Goal: Communication & Community: Answer question/provide support

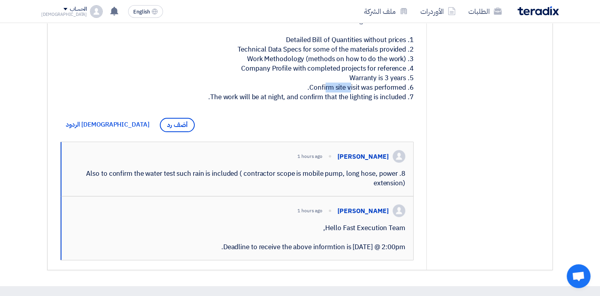
drag, startPoint x: 311, startPoint y: 94, endPoint x: 394, endPoint y: 90, distance: 82.6
click at [394, 90] on div "Hello Fast Execution Team, The following are not attached: 1. Detailed Bill of …" at bounding box center [236, 49] width 353 height 105
drag, startPoint x: 394, startPoint y: 90, endPoint x: 352, endPoint y: 102, distance: 43.2
click at [353, 102] on div "Hello Fast Execution Team, The following are not attached: 1. Detailed Bill of …" at bounding box center [236, 49] width 353 height 105
click at [324, 99] on div "Hello Fast Execution Team, The following are not attached: 1. Detailed Bill of …" at bounding box center [236, 49] width 353 height 105
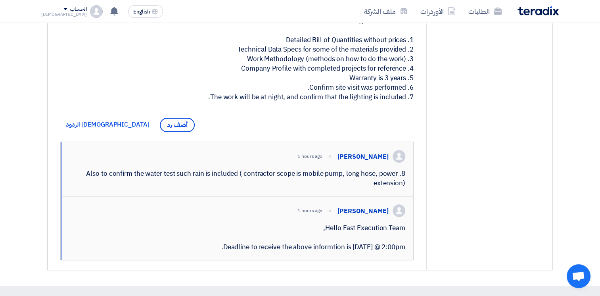
click at [322, 98] on div "Hello Fast Execution Team, The following are not attached: 1. Detailed Bill of …" at bounding box center [236, 49] width 353 height 105
click at [321, 98] on div "Hello Fast Execution Team, The following are not attached: 1. Detailed Bill of …" at bounding box center [236, 49] width 353 height 105
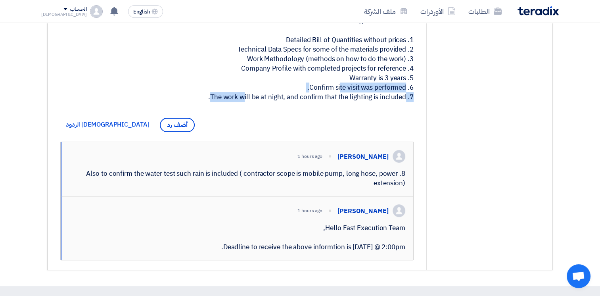
click at [316, 97] on div "Hello Fast Execution Team, The following are not attached: 1. Detailed Bill of …" at bounding box center [236, 49] width 353 height 105
drag, startPoint x: 316, startPoint y: 97, endPoint x: 380, endPoint y: 96, distance: 63.9
click at [380, 96] on div "Hello Fast Execution Team, The following are not attached: 1. Detailed Bill of …" at bounding box center [236, 49] width 353 height 105
drag, startPoint x: 380, startPoint y: 96, endPoint x: 330, endPoint y: 120, distance: 55.4
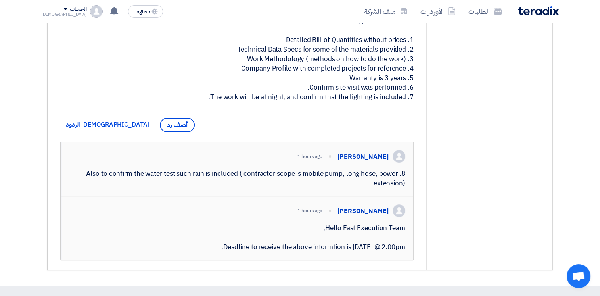
click at [330, 120] on div "[PERSON_NAME] 2 hours ago Missing Documents Hello Fast Execution Team, The foll…" at bounding box center [237, 109] width 379 height 322
drag, startPoint x: 278, startPoint y: 105, endPoint x: 344, endPoint y: 107, distance: 66.7
click at [344, 102] on div "Hello Fast Execution Team, The following are not attached: 1. Detailed Bill of …" at bounding box center [236, 49] width 353 height 105
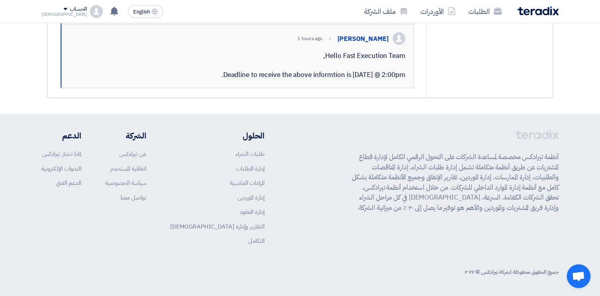
scroll to position [213, 0]
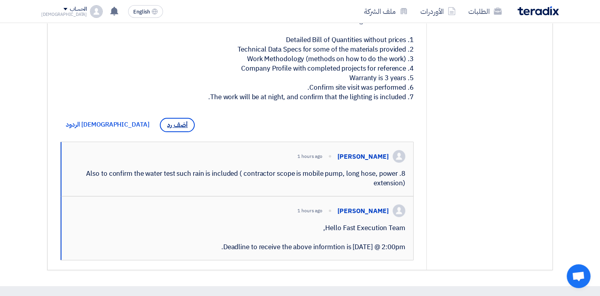
click at [160, 132] on span "أضف رد" at bounding box center [177, 125] width 35 height 14
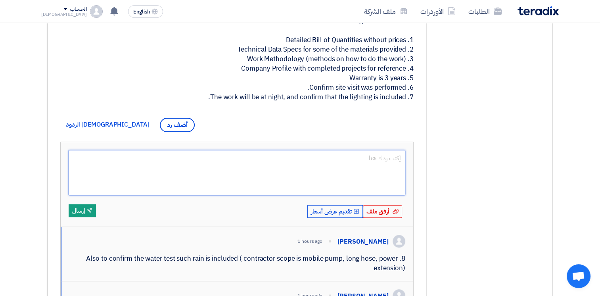
click at [347, 172] on textarea at bounding box center [237, 172] width 337 height 45
type textarea "d"
type textarea "Dear [PERSON_NAME],"
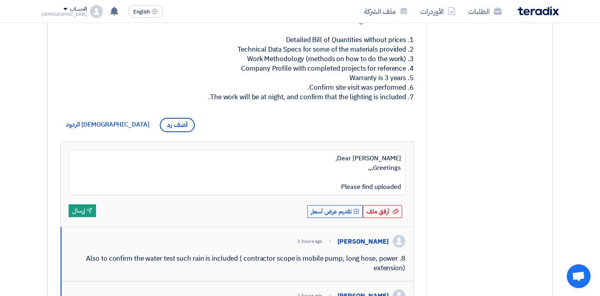
type textarea "Dear [PERSON_NAME], Greetings,,, Please find uploaded t"
type textarea "Dear [PERSON_NAME], Greetings,,, Please find uploaded the technical proposal"
type textarea "Dear [PERSON_NAME], Greetings,,, Please find uploaded the technical proposal in…"
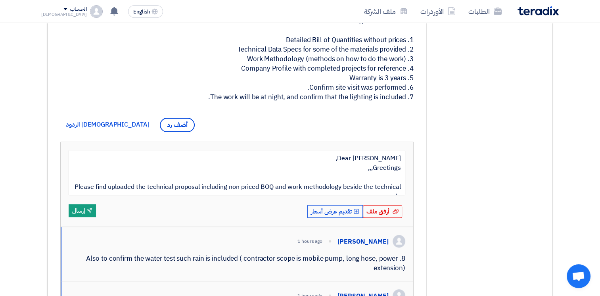
scroll to position [6, 0]
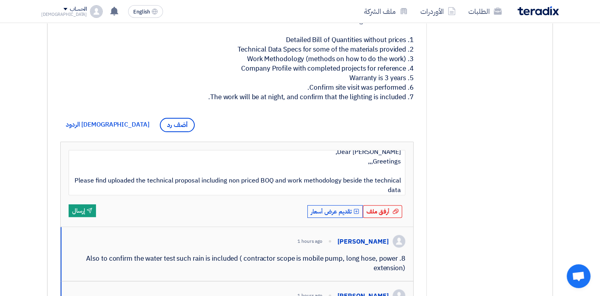
type textarea "Dear [PERSON_NAME], Greetings,,, Please find uploaded the technical proposal in…"
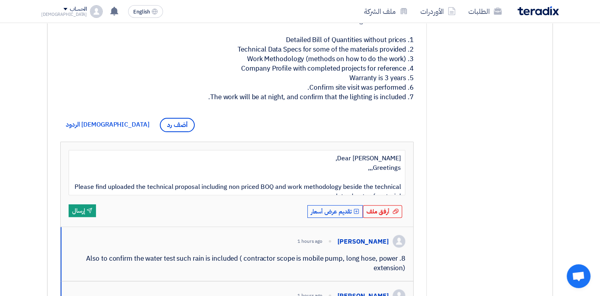
scroll to position [19, 0]
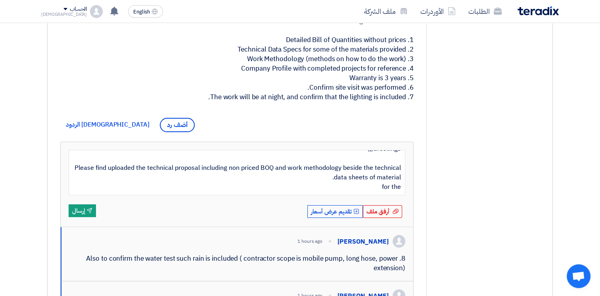
type textarea "Dear [PERSON_NAME], Greetings,,, Please find uploaded the technical proposal in…"
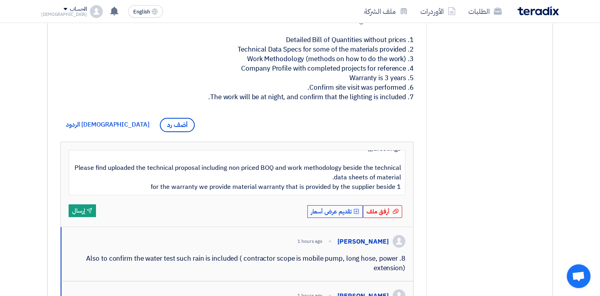
type textarea "Dear [PERSON_NAME], Greetings,,, Please find uploaded the technical proposal in…"
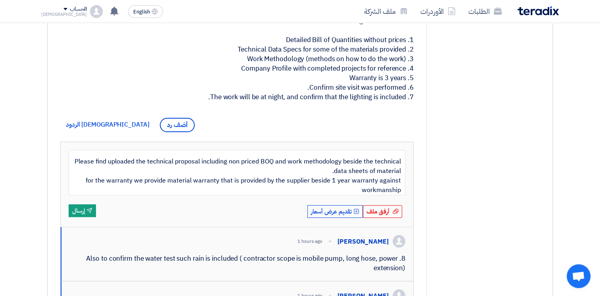
type textarea "Dear [PERSON_NAME], Greetings,,, Please find uploaded the technical proposal in…"
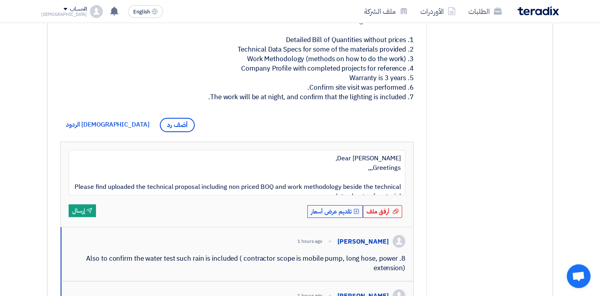
scroll to position [38, 0]
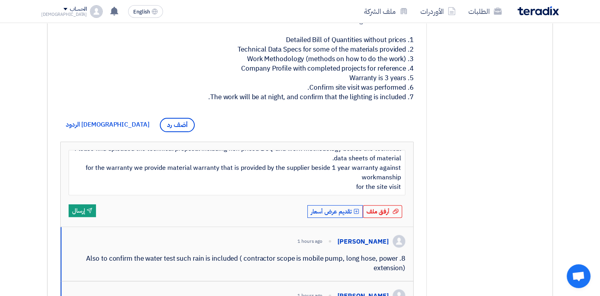
type textarea "Dear [PERSON_NAME], Greetings,,, Please find uploaded the technical proposal in…"
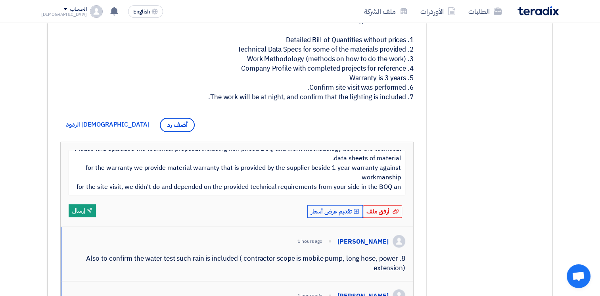
scroll to position [44, 0]
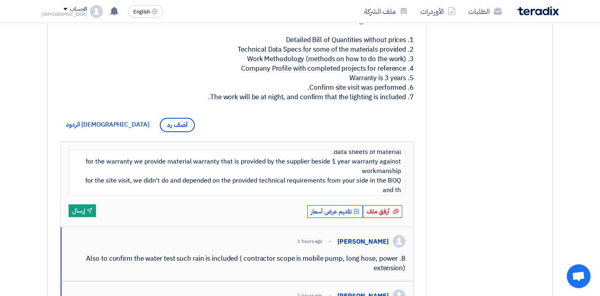
type textarea "Dear [PERSON_NAME], Greetings,,, Please find uploaded the technical proposal in…"
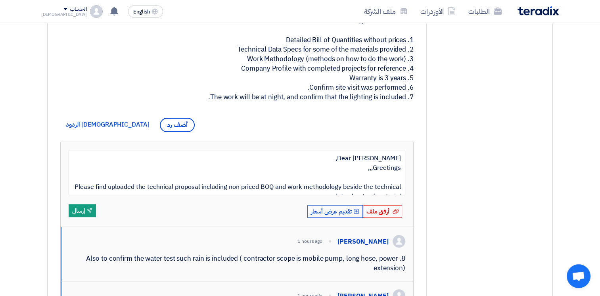
scroll to position [48, 0]
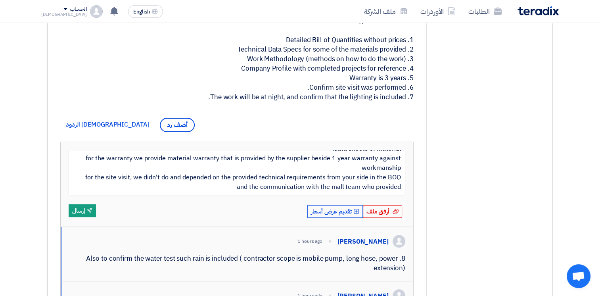
type textarea "Dear [PERSON_NAME], Greetings,,, Please find uploaded the technical proposal in…"
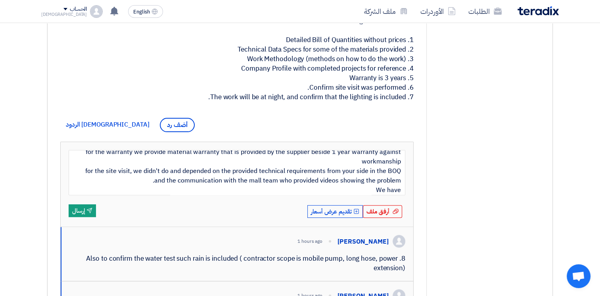
type textarea "Dear [PERSON_NAME], Greetings,,, Please find uploaded the technical proposal in…"
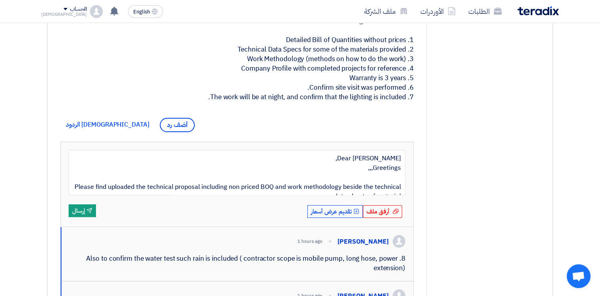
scroll to position [57, 0]
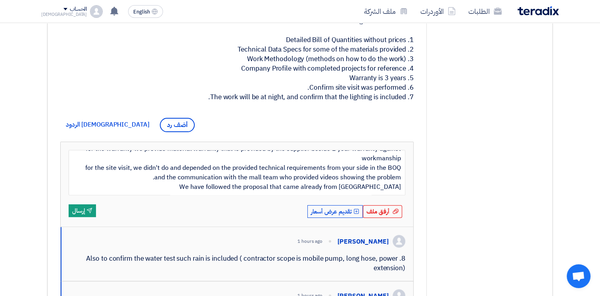
type textarea "Dear [PERSON_NAME], Greetings,,, Please find uploaded the technical proposal in…"
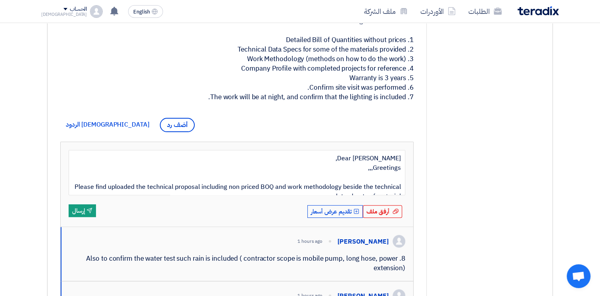
scroll to position [67, 0]
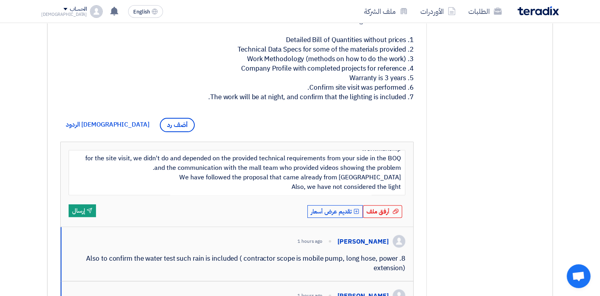
type textarea "Dear [PERSON_NAME], Greetings,,, Please find uploaded the technical proposal in…"
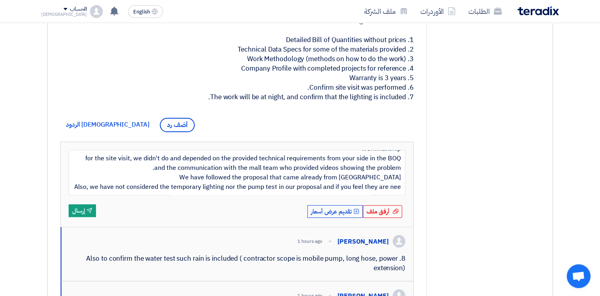
scroll to position [73, 0]
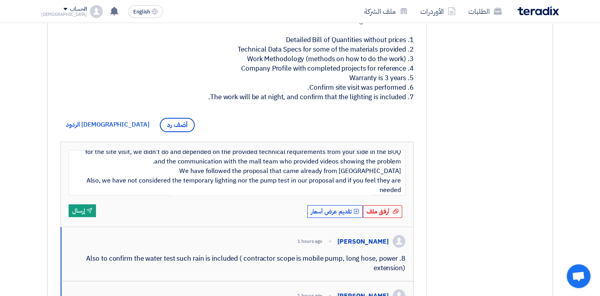
type textarea "Dear [PERSON_NAME], Greetings,,, Please find uploaded the technical proposal in…"
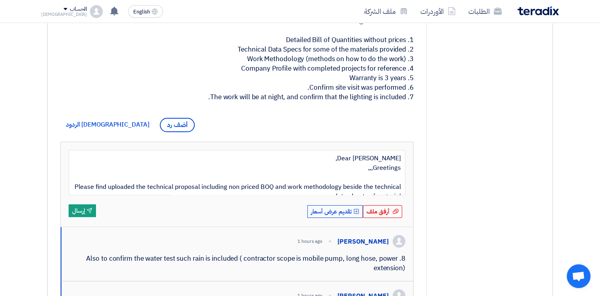
scroll to position [76, 0]
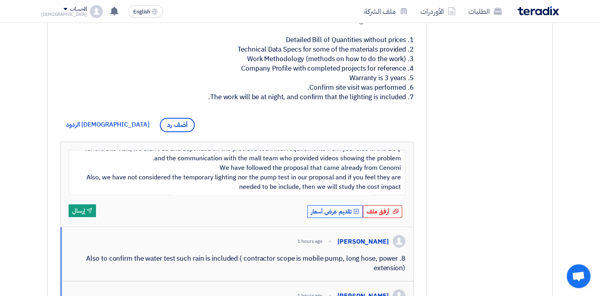
type textarea "Dear [PERSON_NAME], Greetings,,, Please find uploaded the technical proposal in…"
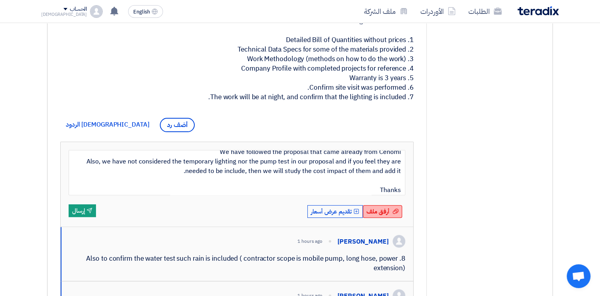
type textarea "Dear [PERSON_NAME], Greetings,,, Please find uploaded the technical proposal in…"
click at [378, 216] on span "أرفق ملف" at bounding box center [378, 211] width 23 height 9
click at [0, 0] on input "أرفق ملف أرفق ملف" at bounding box center [0, 0] width 0 height 0
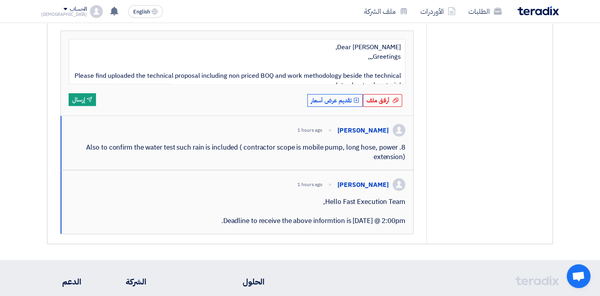
scroll to position [182, 0]
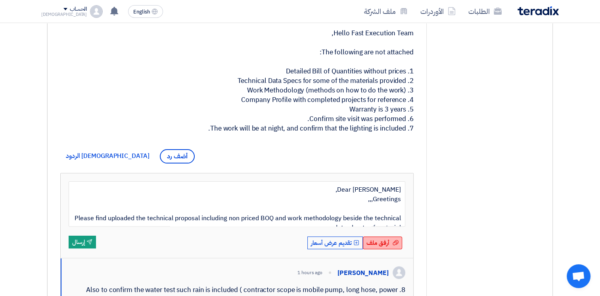
click at [385, 247] on span "أرفق ملف" at bounding box center [378, 242] width 23 height 9
click at [0, 0] on input "أرفق ملف أرفق ملف" at bounding box center [0, 0] width 0 height 0
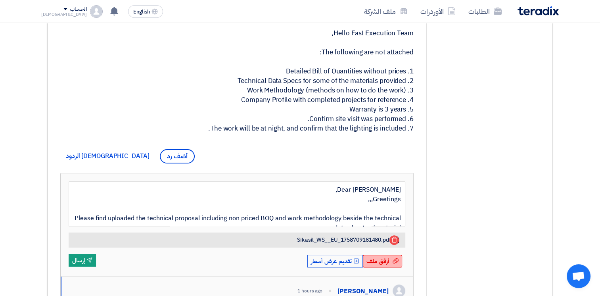
click at [380, 265] on span "أرفق ملف" at bounding box center [378, 261] width 23 height 9
click at [0, 0] on input "أرفق ملف أرفق ملف" at bounding box center [0, 0] width 0 height 0
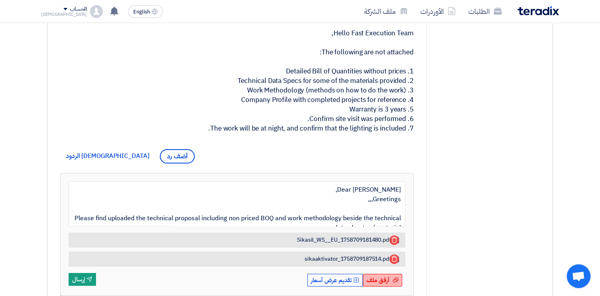
click at [383, 284] on span "أرفق ملف" at bounding box center [378, 280] width 23 height 9
click at [0, 0] on input "أرفق ملف أرفق ملف" at bounding box center [0, 0] width 0 height 0
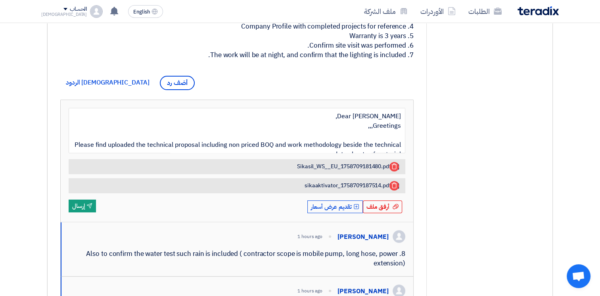
scroll to position [256, 0]
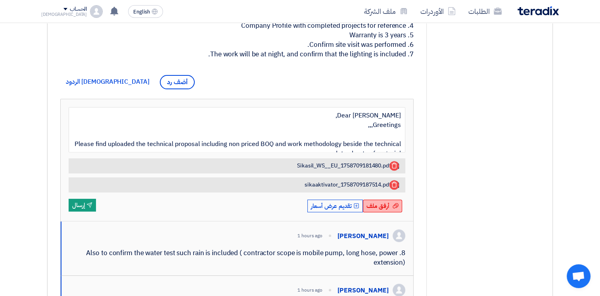
click at [381, 210] on span "أرفق ملف" at bounding box center [378, 205] width 23 height 9
click at [0, 0] on input "أرفق ملف أرفق ملف" at bounding box center [0, 0] width 0 height 0
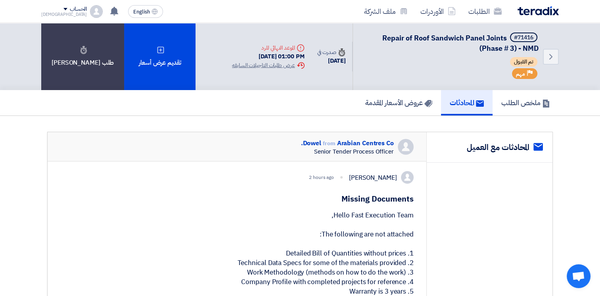
scroll to position [198, 0]
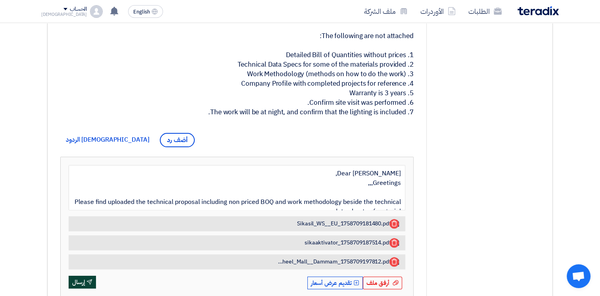
click at [86, 288] on button "Send إرسال" at bounding box center [82, 282] width 27 height 13
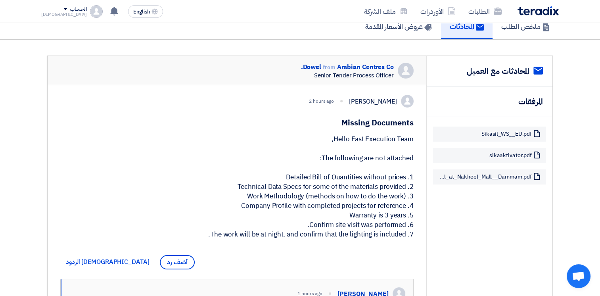
scroll to position [0, 0]
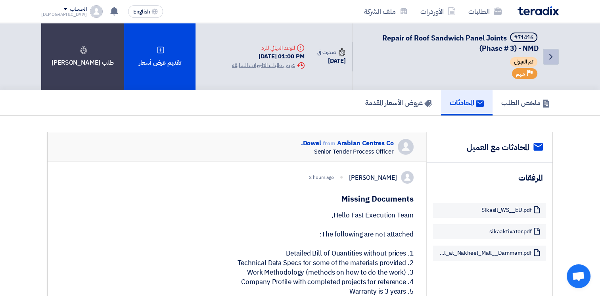
click at [553, 58] on icon "Back" at bounding box center [551, 57] width 10 height 10
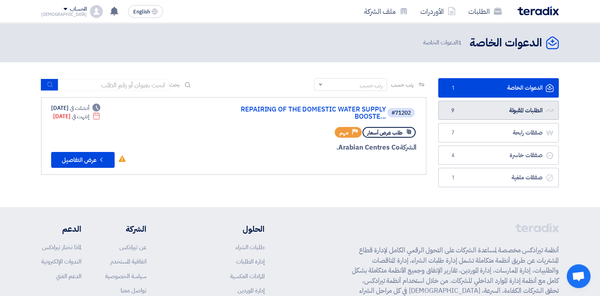
click at [488, 111] on link "الطلبات المقبولة الطلبات المقبولة 9" at bounding box center [498, 110] width 121 height 19
